Goal: Task Accomplishment & Management: Manage account settings

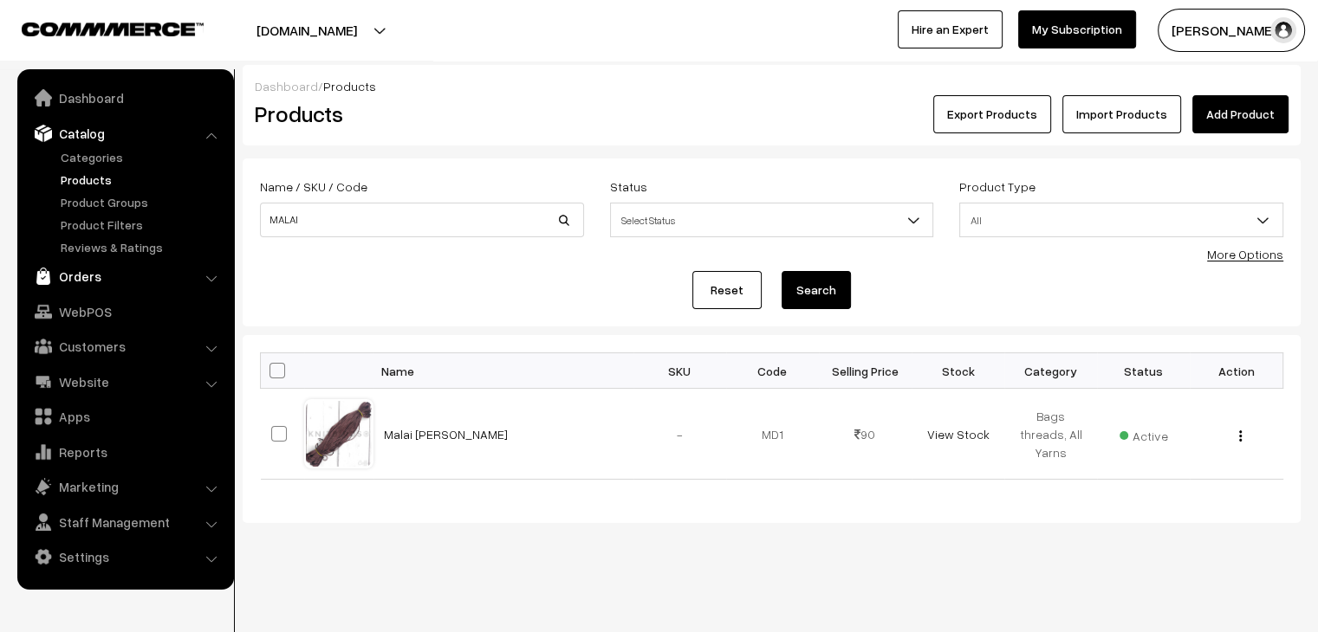
click at [114, 262] on link "Orders" at bounding box center [125, 276] width 206 height 31
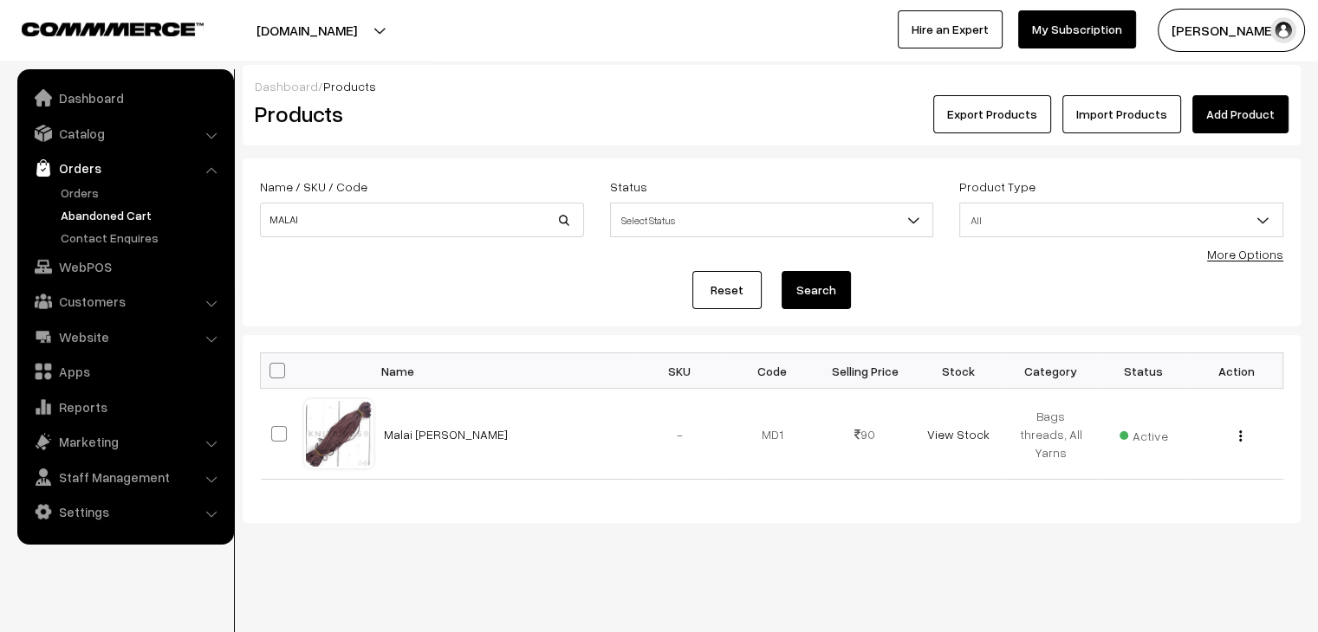
click at [87, 209] on link "Abandoned Cart" at bounding box center [142, 215] width 172 height 18
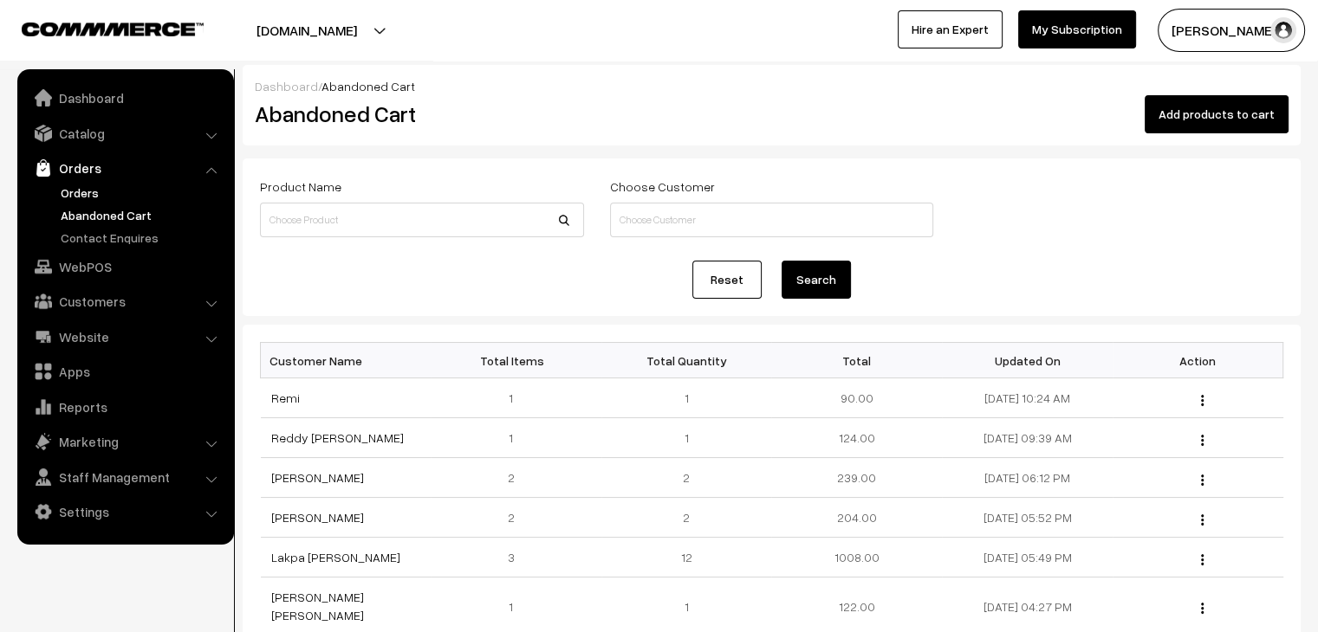
click at [68, 185] on link "Orders" at bounding box center [142, 193] width 172 height 18
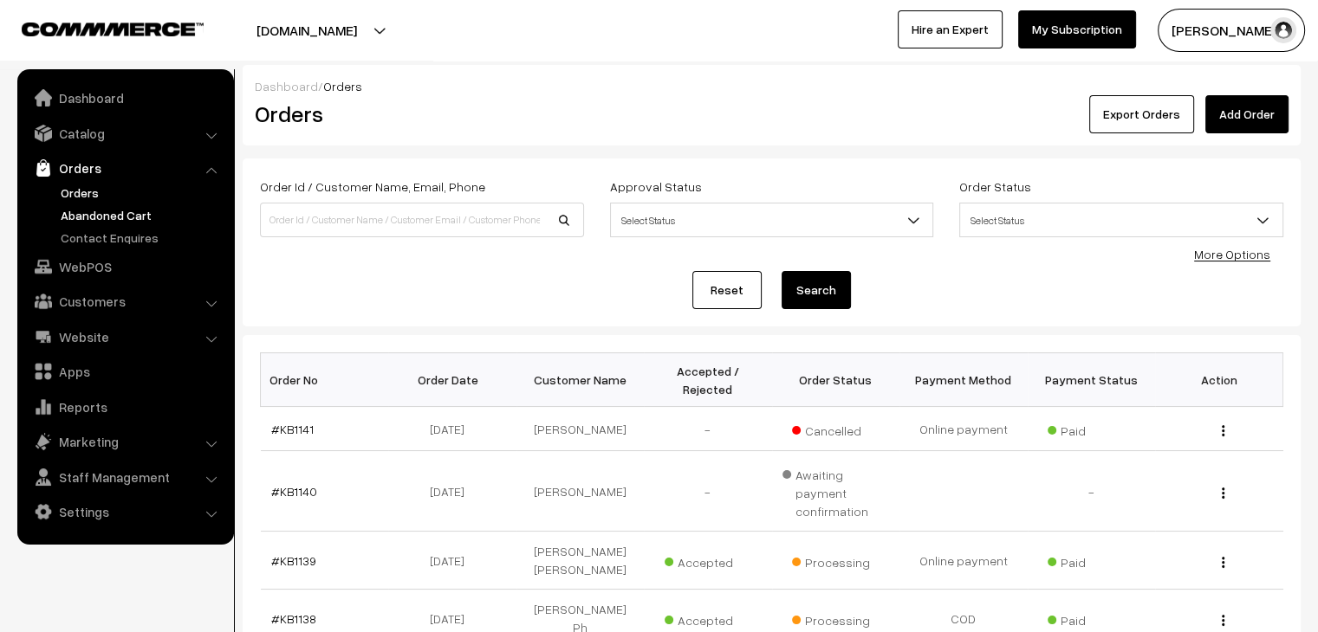
click at [134, 211] on link "Abandoned Cart" at bounding box center [142, 215] width 172 height 18
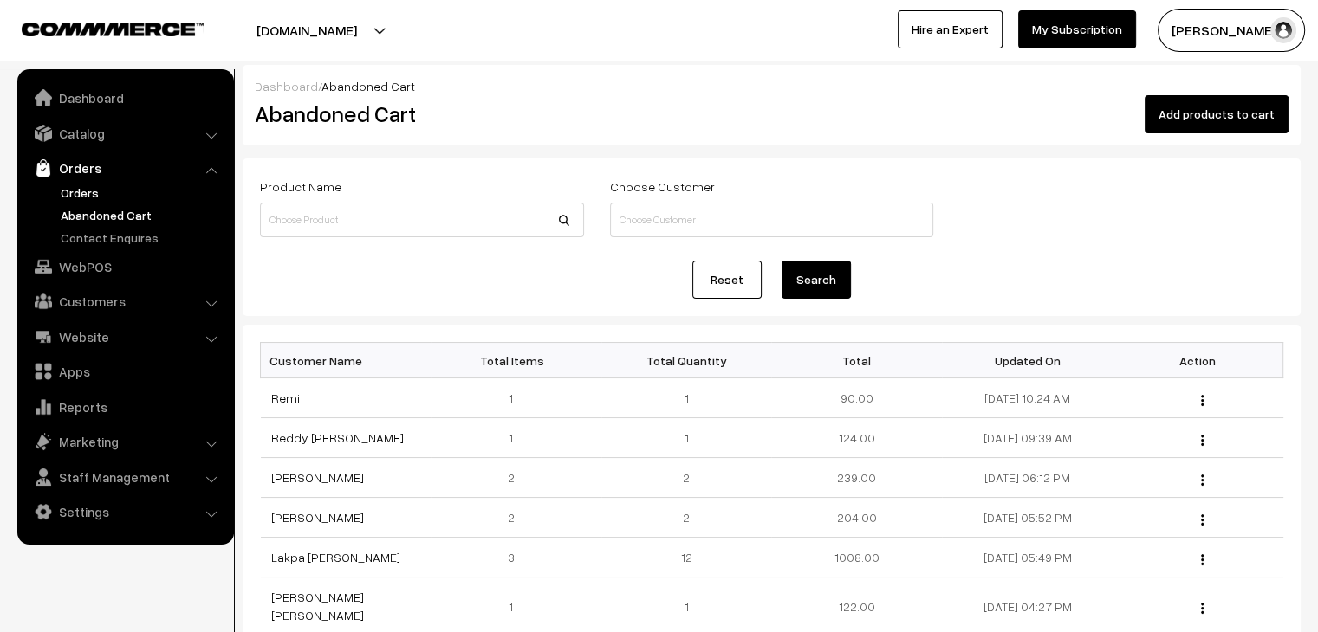
click at [73, 185] on link "Orders" at bounding box center [142, 193] width 172 height 18
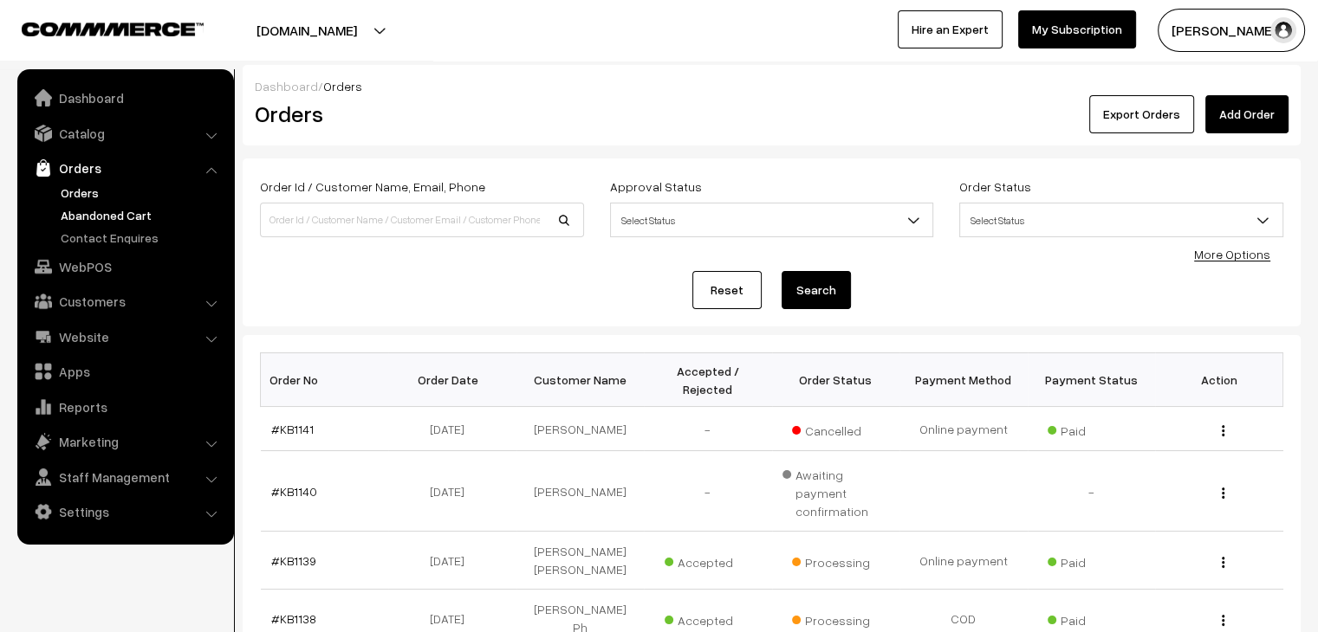
click at [103, 216] on link "Abandoned Cart" at bounding box center [142, 215] width 172 height 18
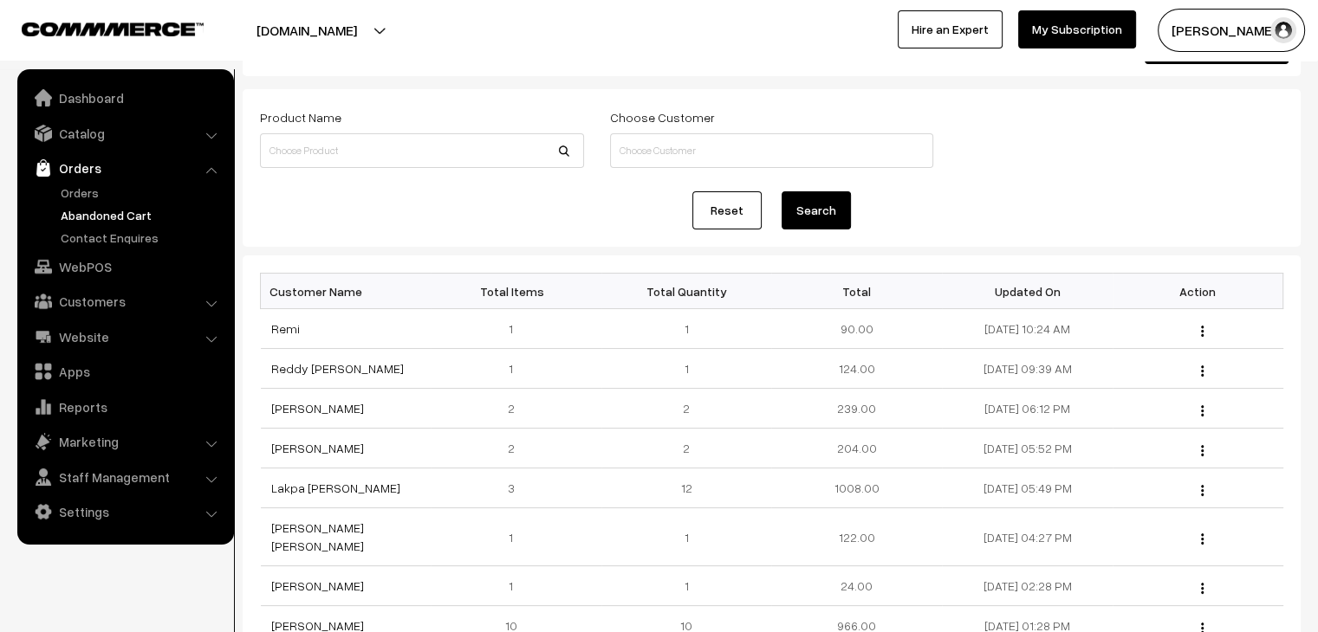
scroll to position [104, 0]
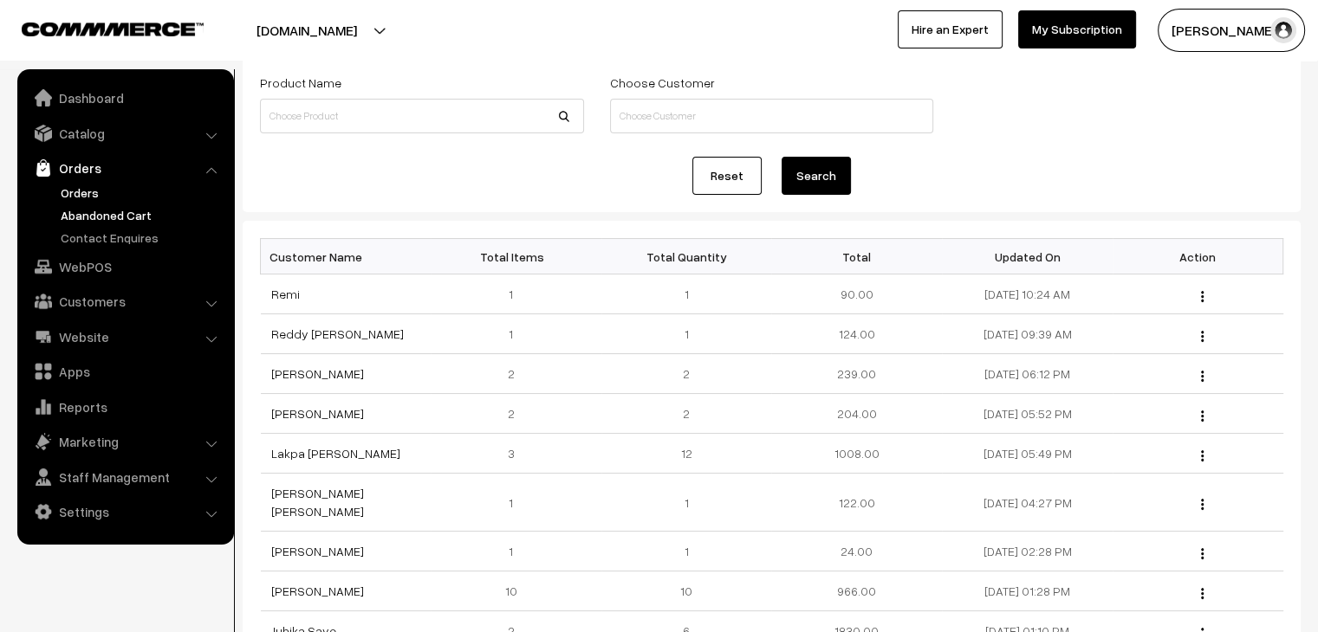
click at [73, 194] on link "Orders" at bounding box center [142, 193] width 172 height 18
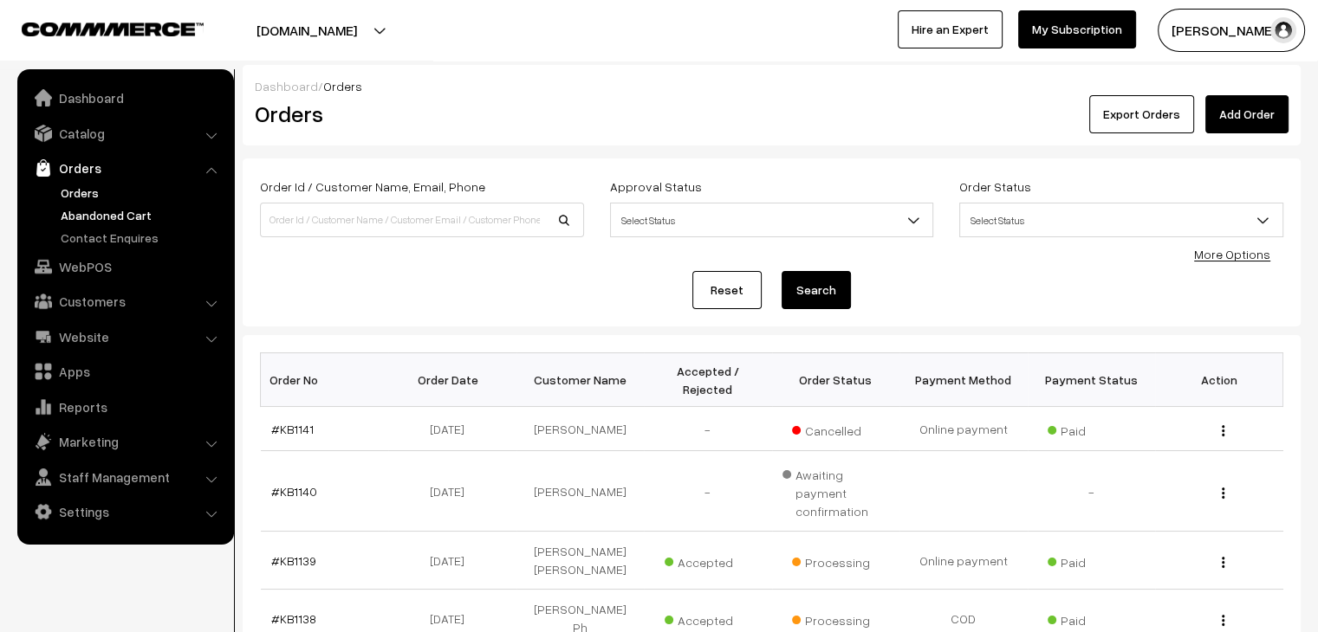
click at [123, 216] on link "Abandoned Cart" at bounding box center [142, 215] width 172 height 18
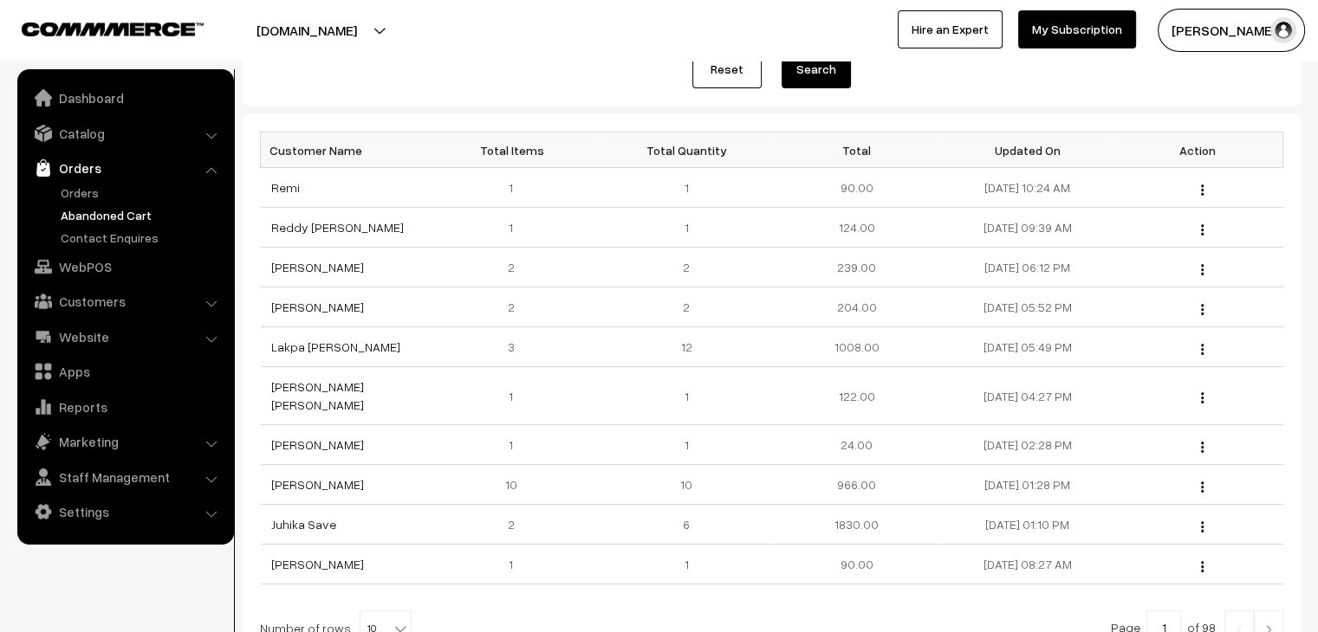
scroll to position [211, 0]
click at [305, 226] on link "Reddy [PERSON_NAME]" at bounding box center [337, 226] width 133 height 15
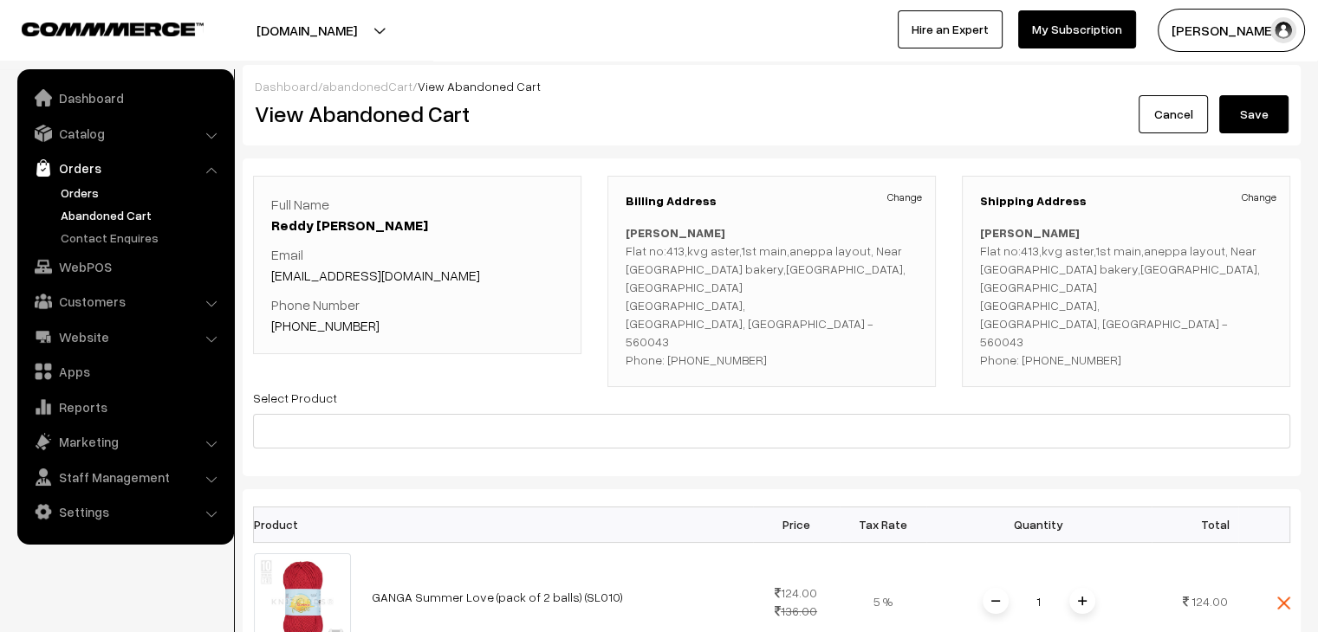
click at [90, 191] on link "Orders" at bounding box center [142, 193] width 172 height 18
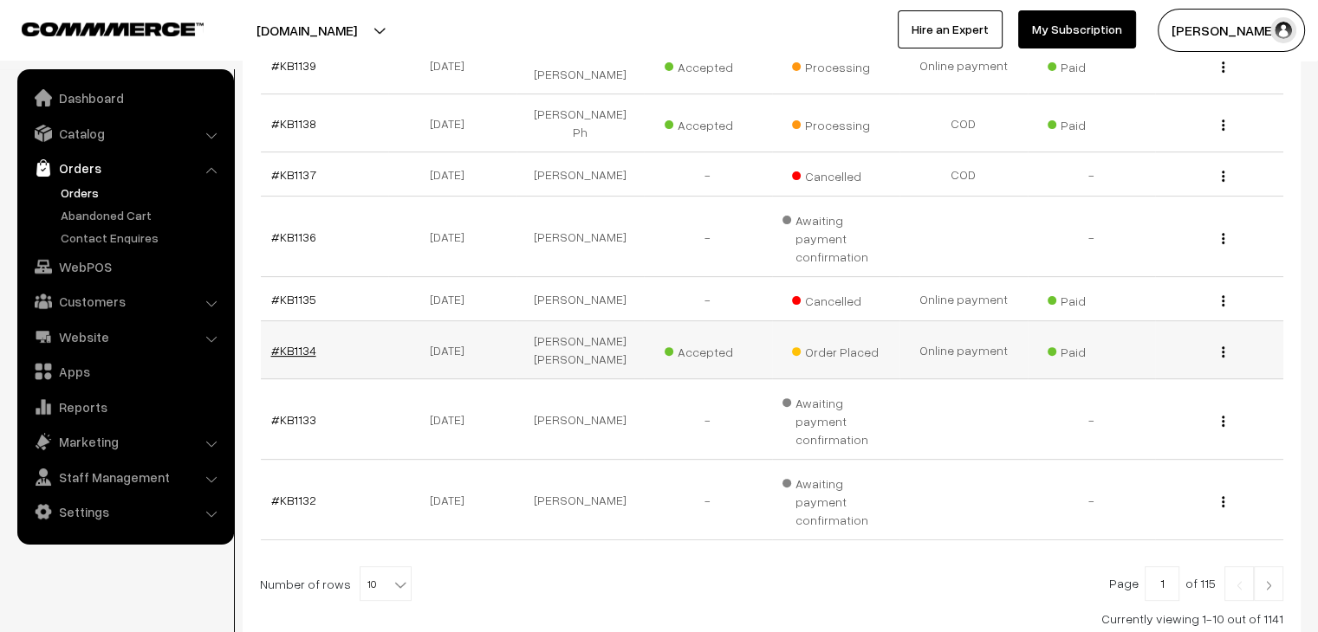
scroll to position [514, 0]
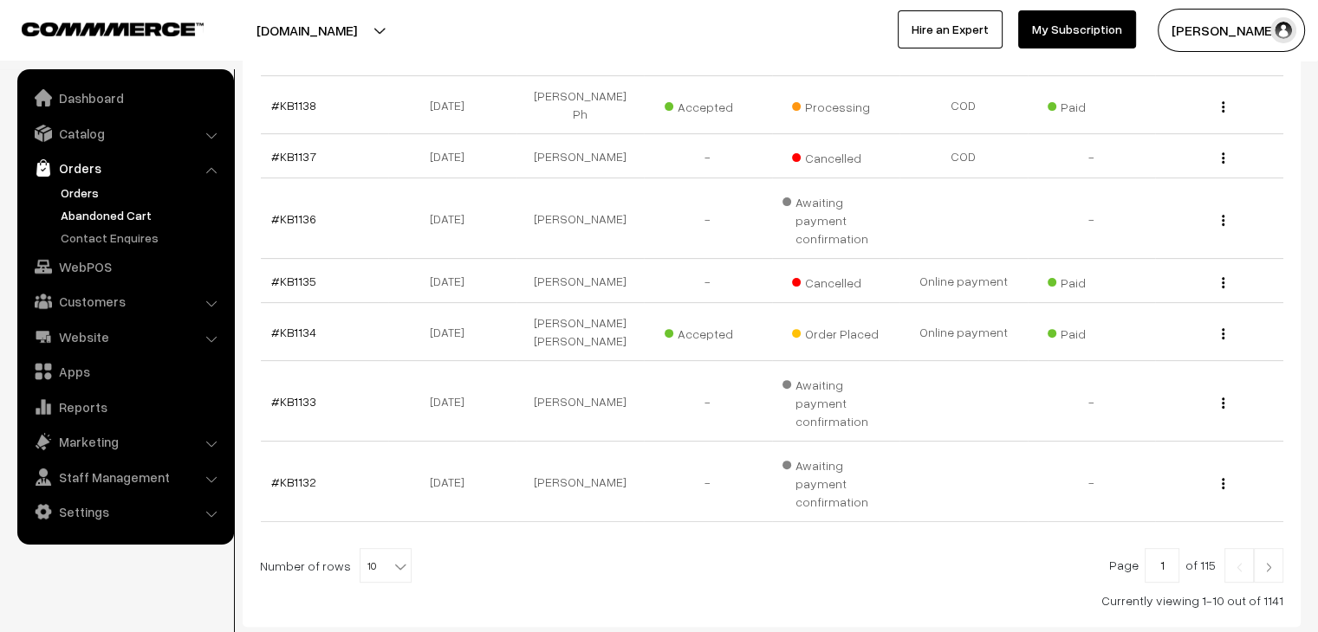
click at [95, 213] on link "Abandoned Cart" at bounding box center [142, 215] width 172 height 18
